Goal: Communication & Community: Answer question/provide support

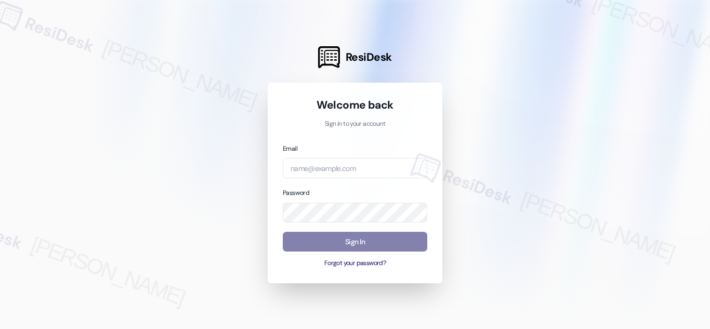
type input "automated-surveys-crawford_hoying-richelle.acueza@crawford_hoying.com"
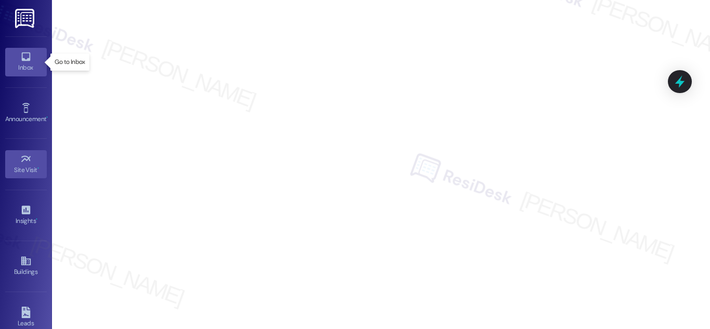
click at [21, 55] on icon at bounding box center [25, 56] width 11 height 11
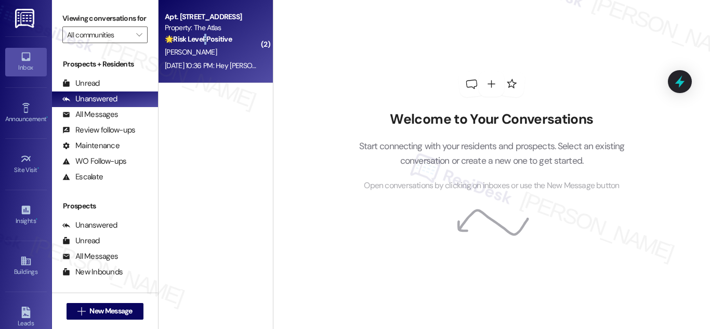
click at [204, 44] on div "🌟 Risk Level: Positive The resident is simply confirming the completion of a wo…" at bounding box center [213, 39] width 96 height 11
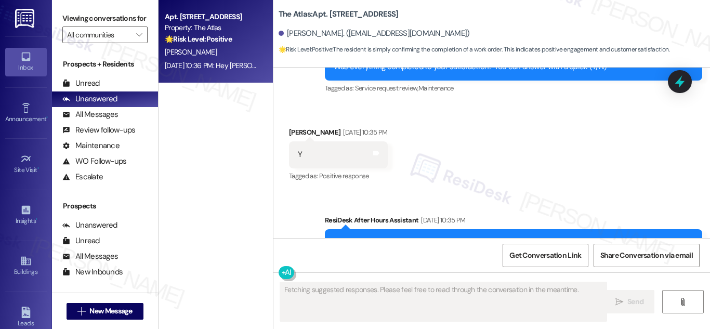
scroll to position [5509, 0]
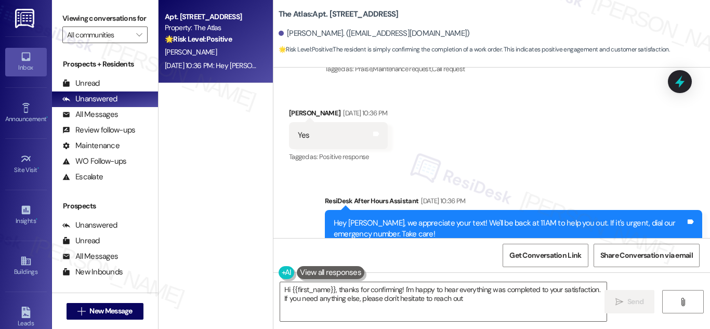
type textarea "Hi {{first_name}}, thanks for confirming! I'm happy to hear everything was comp…"
click at [433, 218] on div "Hey [PERSON_NAME], we appreciate your text! We'll be back at 11AM to help you o…" at bounding box center [510, 229] width 352 height 22
click at [434, 218] on div "Hey [PERSON_NAME], we appreciate your text! We'll be back at 11AM to help you o…" at bounding box center [510, 229] width 352 height 22
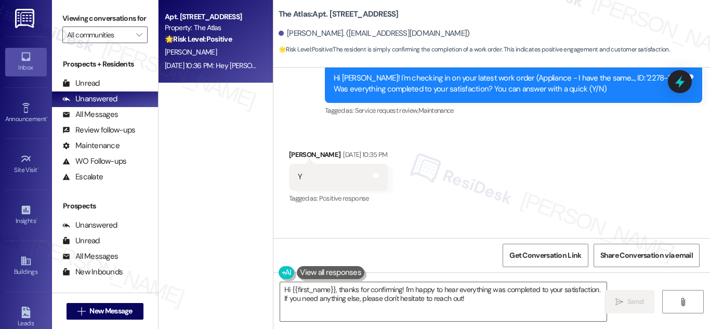
scroll to position [5250, 0]
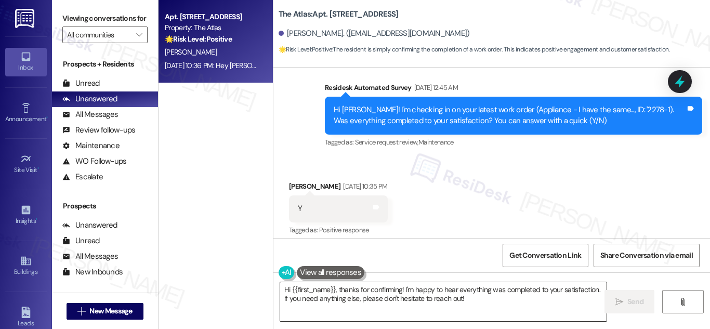
click at [507, 311] on textarea "Hi {{first_name}}, thanks for confirming! I'm happy to hear everything was comp…" at bounding box center [443, 301] width 326 height 39
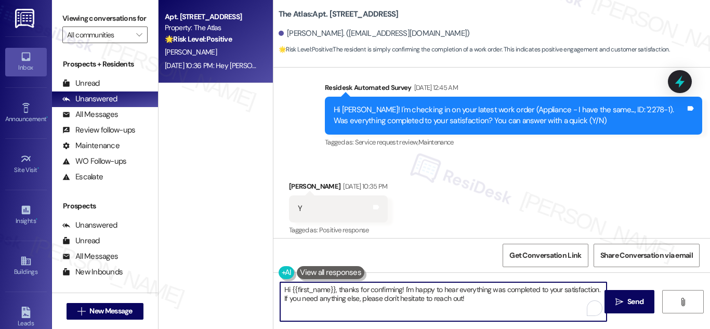
drag, startPoint x: 505, startPoint y: 307, endPoint x: 252, endPoint y: 286, distance: 253.9
click at [254, 286] on div "Apt. 1204, 8 East Long Street Property: The Atlas 🌟 Risk Level: Positive The re…" at bounding box center [433, 164] width 551 height 329
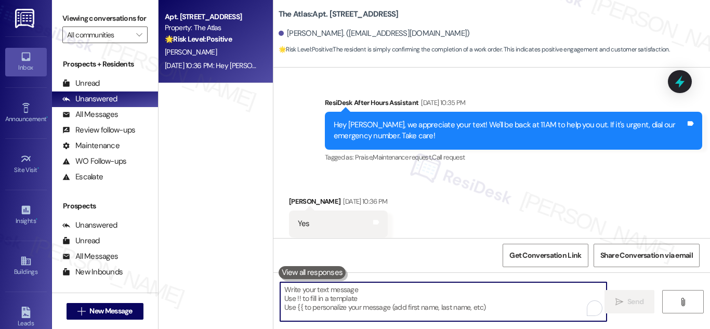
scroll to position [5509, 0]
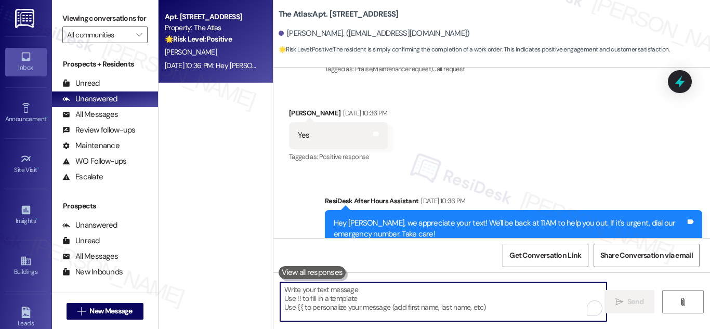
click at [348, 299] on textarea "To enrich screen reader interactions, please activate Accessibility in Grammarl…" at bounding box center [443, 301] width 326 height 39
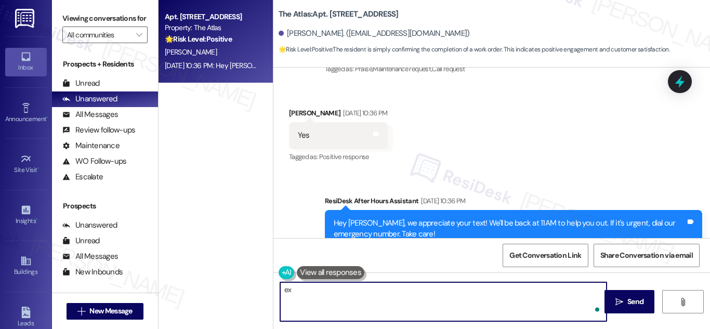
type textarea "e"
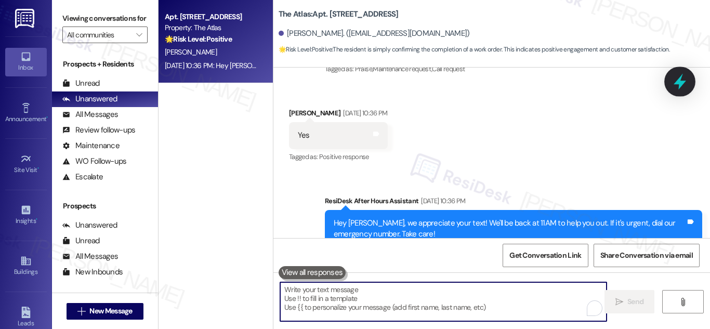
click at [681, 84] on icon at bounding box center [679, 82] width 12 height 16
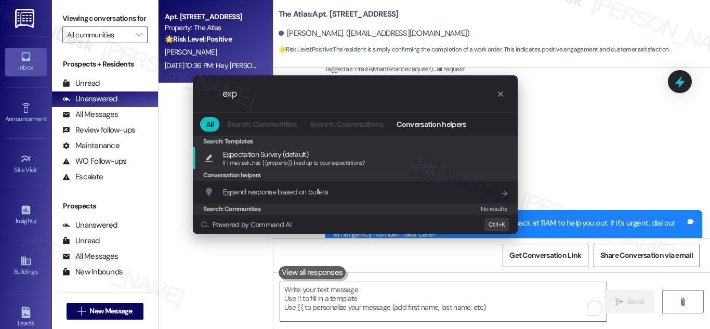
type input "exp"
click at [272, 155] on span "Exp ectation Survey (default)" at bounding box center [265, 154] width 85 height 11
type textarea "If I may ask...has {{property}} lived up to your expectations?"
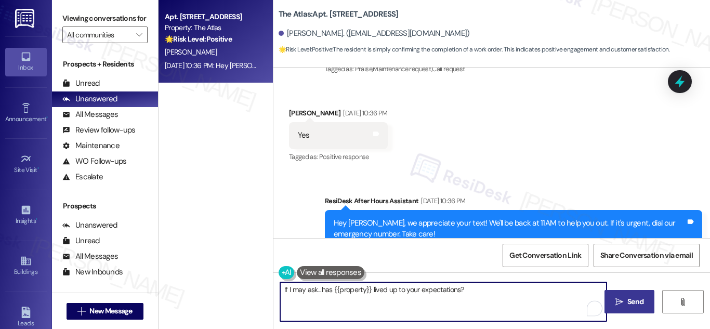
click at [630, 302] on span "Send" at bounding box center [635, 301] width 16 height 11
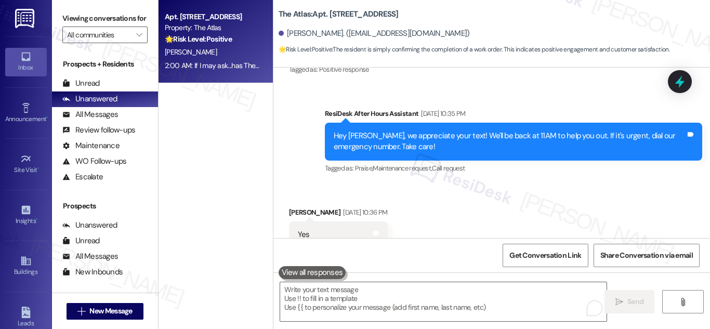
scroll to position [5582, 0]
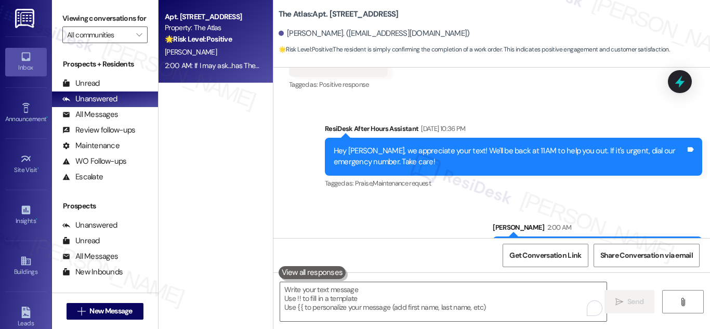
click at [222, 42] on strong "🌟 Risk Level: Positive" at bounding box center [198, 38] width 67 height 9
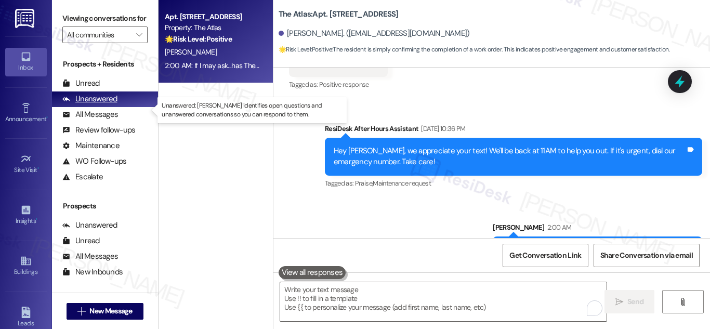
drag, startPoint x: 91, startPoint y: 111, endPoint x: 103, endPoint y: 108, distance: 12.2
click at [95, 104] on div "Unanswered" at bounding box center [89, 99] width 55 height 11
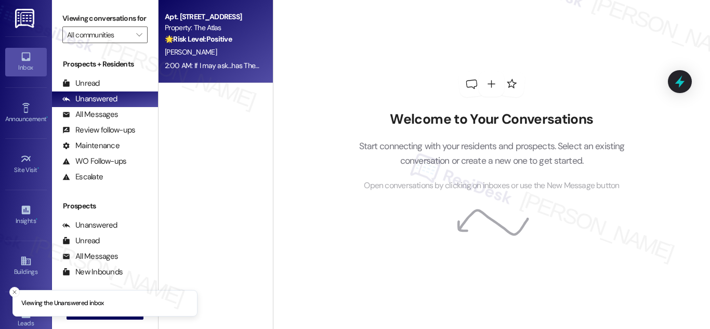
click at [216, 30] on div "Property: The Atlas" at bounding box center [213, 27] width 96 height 11
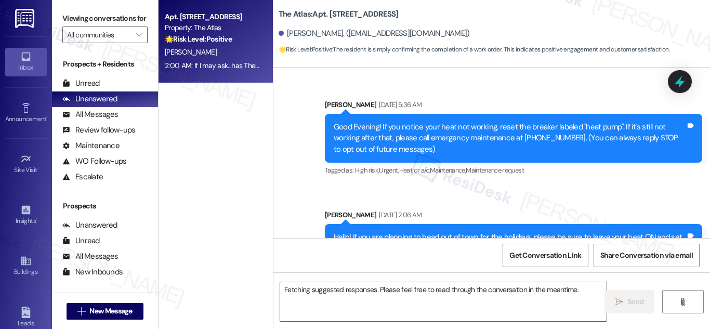
scroll to position [5597, 0]
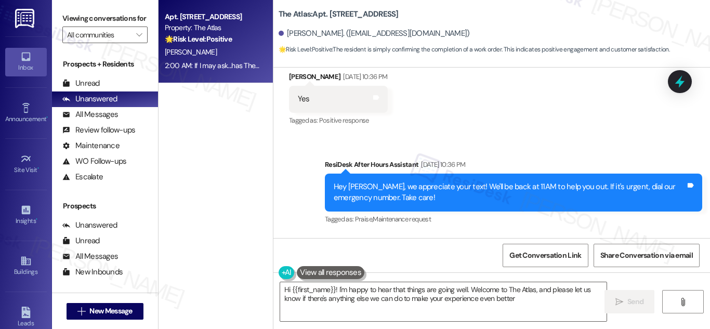
type textarea "Hi {{first_name}}! I'm happy to hear that things are going well. Welcome to The…"
